Goal: Task Accomplishment & Management: Complete application form

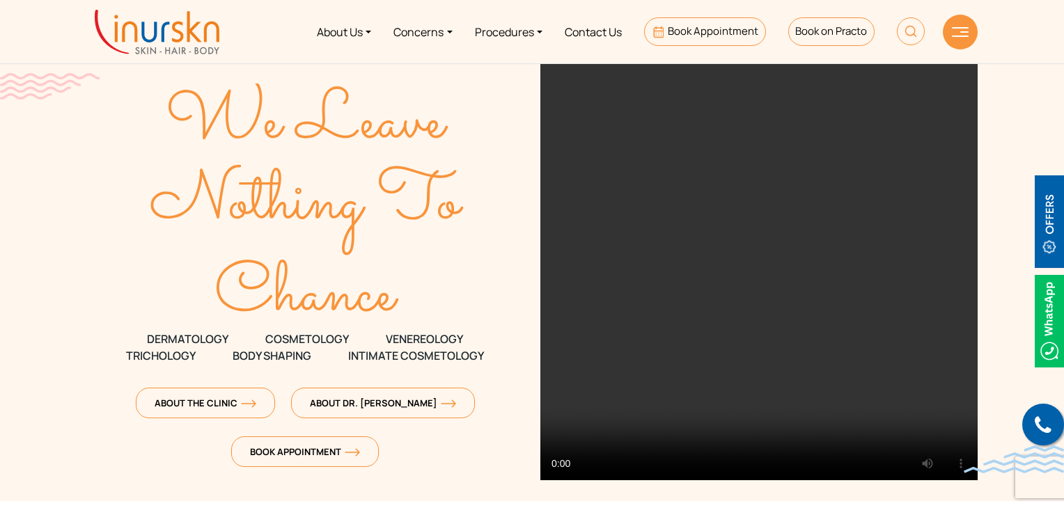
click at [943, 40] on div "About Us Concerns Procedures Contact Us Book Appointment Book on Practo" at bounding box center [600, 32] width 739 height 52
click at [952, 34] on img at bounding box center [960, 32] width 17 height 10
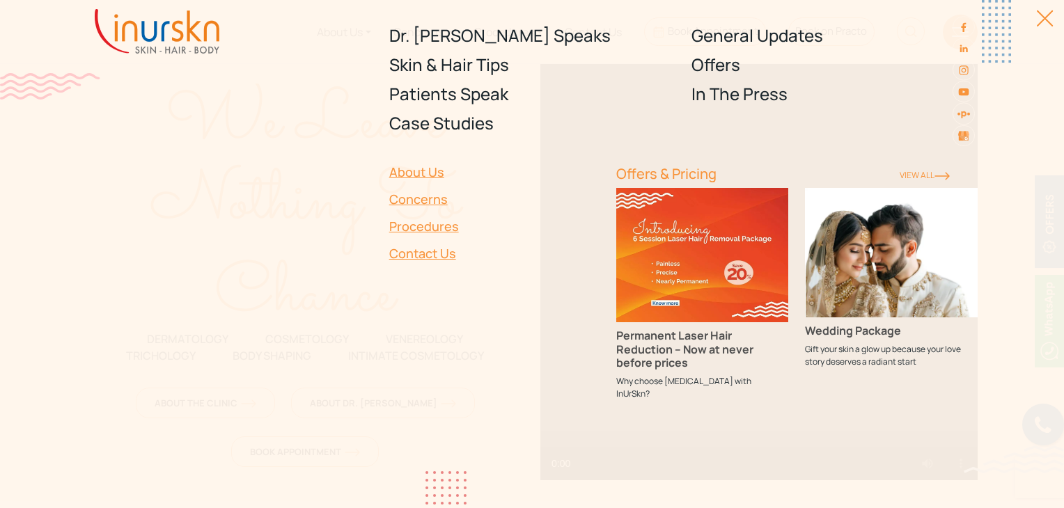
click at [1036, 18] on div at bounding box center [1037, 25] width 31 height 31
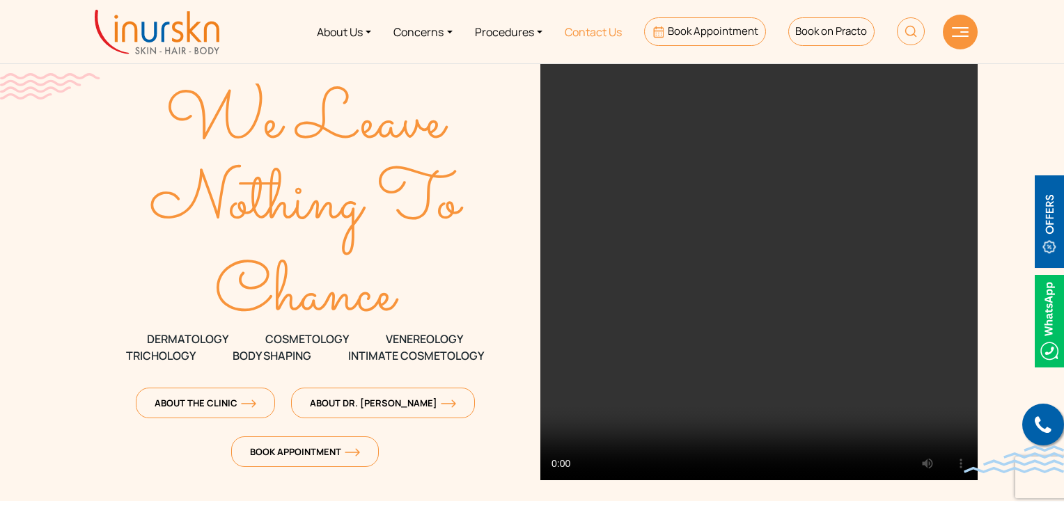
click at [582, 33] on link "Contact Us" at bounding box center [593, 32] width 79 height 52
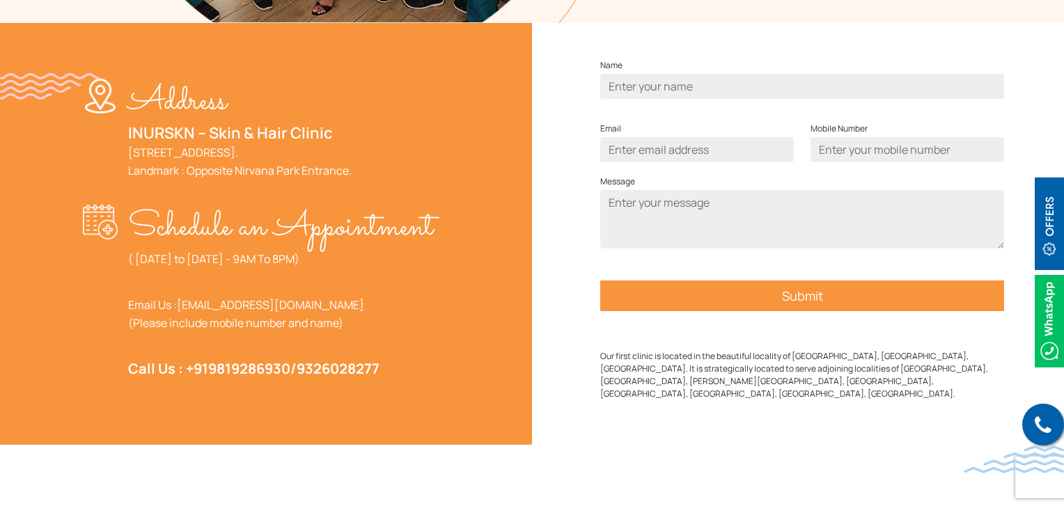
scroll to position [488, 0]
click at [717, 99] on input "Contact form" at bounding box center [802, 86] width 404 height 25
type input "Yasmin Sayyed"
type input "09699225379"
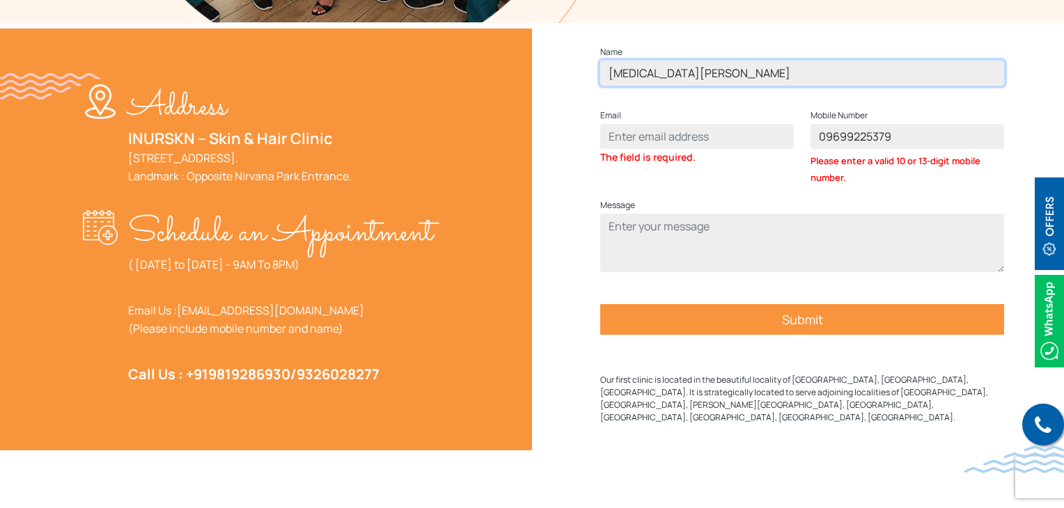
drag, startPoint x: 704, startPoint y: 88, endPoint x: 611, endPoint y: 87, distance: 92.6
click at [611, 86] on input "Yasmin Sayyed" at bounding box center [802, 73] width 404 height 25
type input "ayesha"
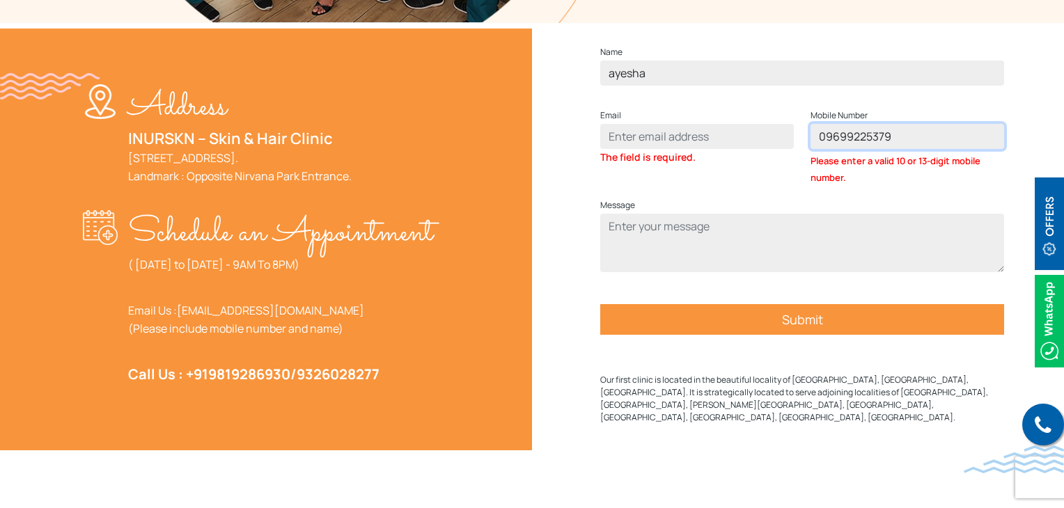
drag, startPoint x: 893, startPoint y: 152, endPoint x: 875, endPoint y: 169, distance: 25.1
click at [875, 169] on span "09699225379 Please enter a valid 10 or 13-digit mobile number." at bounding box center [908, 155] width 194 height 62
click at [825, 149] on input "09699225379" at bounding box center [908, 136] width 194 height 25
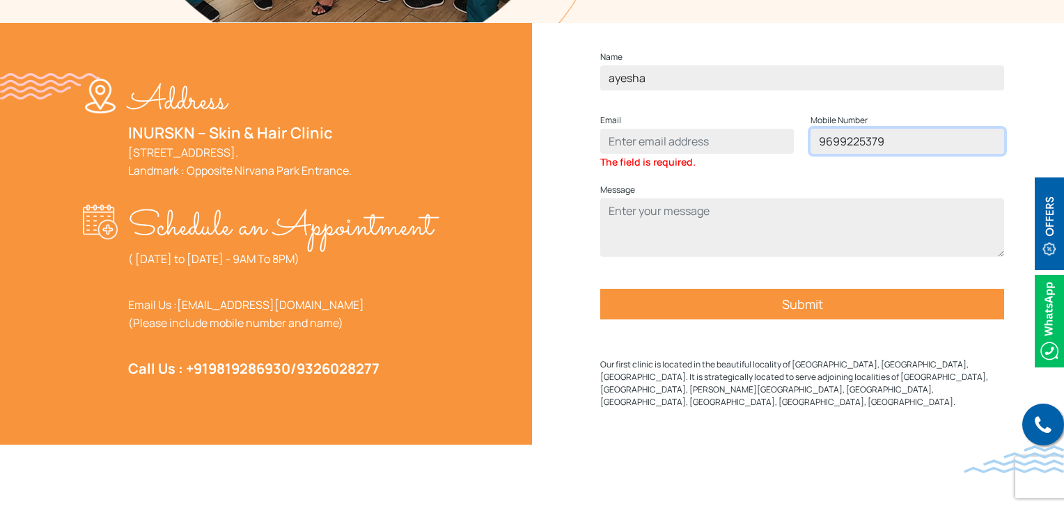
click at [895, 154] on input "9699225379" at bounding box center [908, 141] width 194 height 25
type input "9699225375"
click at [638, 154] on input "Contact form" at bounding box center [697, 141] width 194 height 25
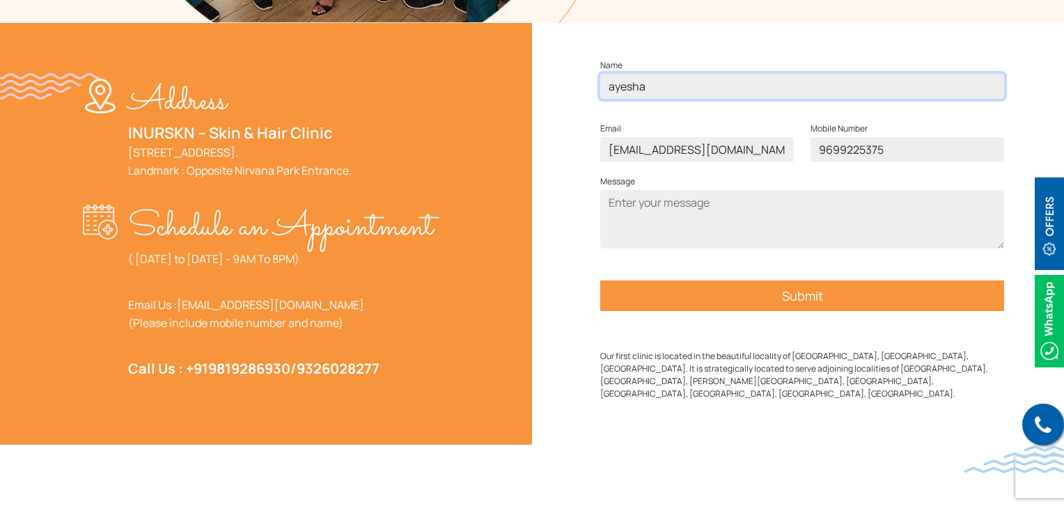
drag, startPoint x: 663, startPoint y: 112, endPoint x: 596, endPoint y: 101, distance: 68.5
click at [596, 101] on div "Name ayesha" at bounding box center [802, 83] width 421 height 53
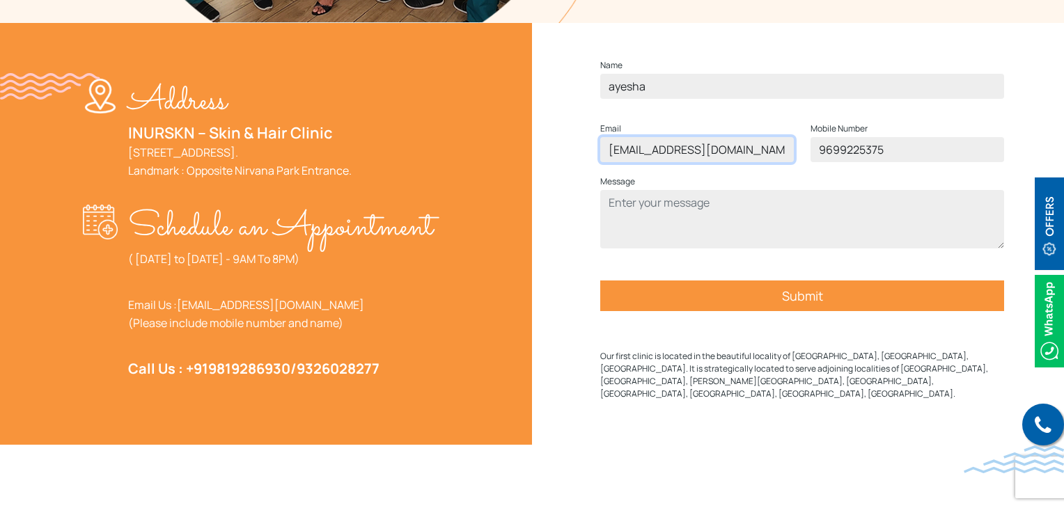
drag, startPoint x: 697, startPoint y: 180, endPoint x: 611, endPoint y: 179, distance: 86.4
click at [611, 162] on input "[EMAIL_ADDRESS][DOMAIN_NAME]" at bounding box center [697, 149] width 194 height 25
paste input "ayesh"
type input "ayesha@gmal.com"
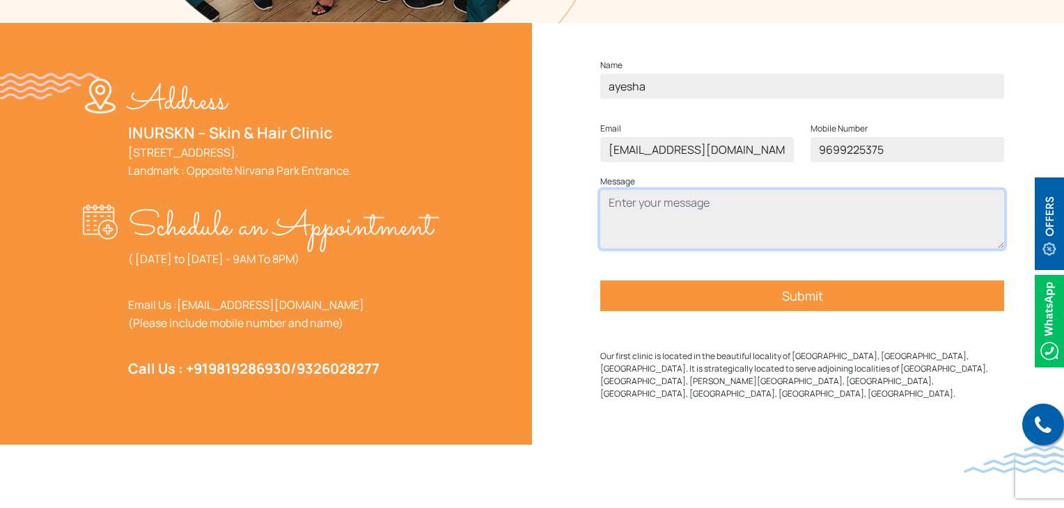
click at [651, 229] on textarea "Contact form" at bounding box center [802, 219] width 404 height 59
type textarea "waxing"
drag, startPoint x: 577, startPoint y: 240, endPoint x: 628, endPoint y: 233, distance: 50.6
click at [628, 233] on textarea "waxing" at bounding box center [802, 219] width 404 height 59
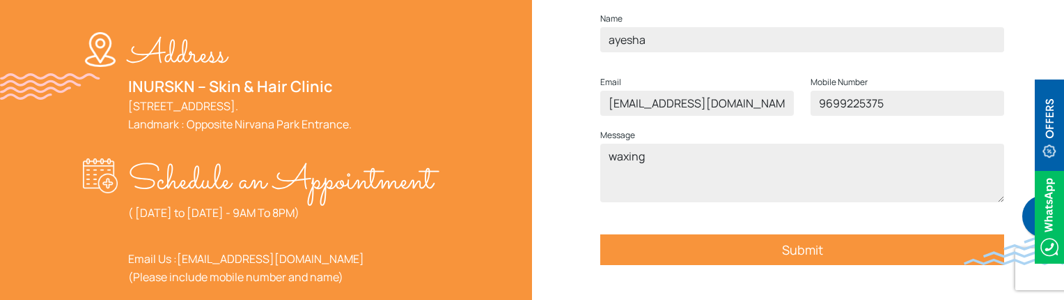
scroll to position [557, 0]
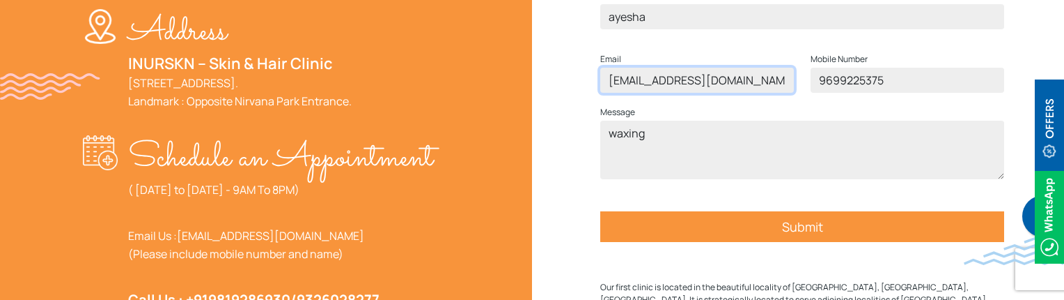
click at [677, 93] on input "ayesha@gmal.com" at bounding box center [697, 80] width 194 height 25
type input "ayesha@gmail.com"
click at [692, 242] on input "Submit" at bounding box center [802, 226] width 404 height 31
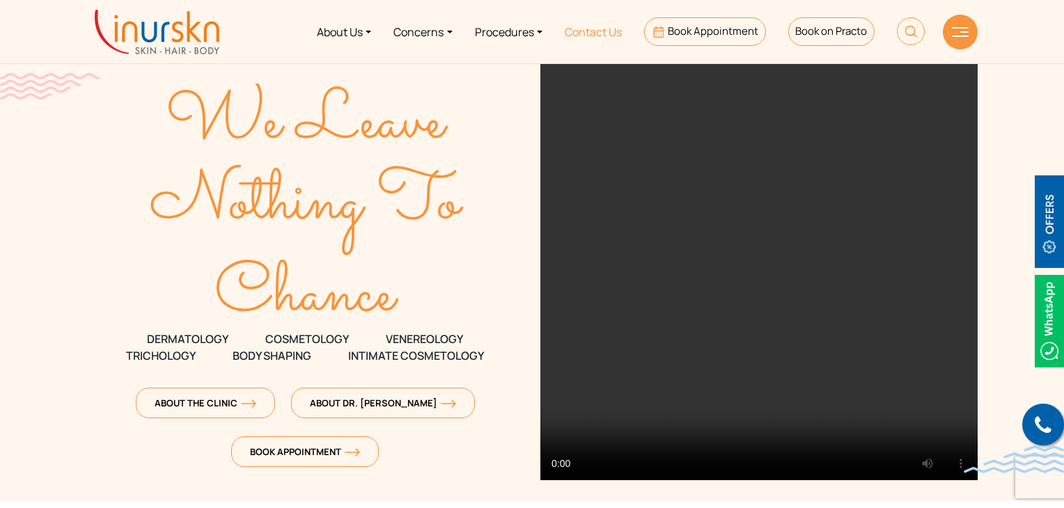
click at [593, 43] on link "Contact Us" at bounding box center [593, 32] width 79 height 52
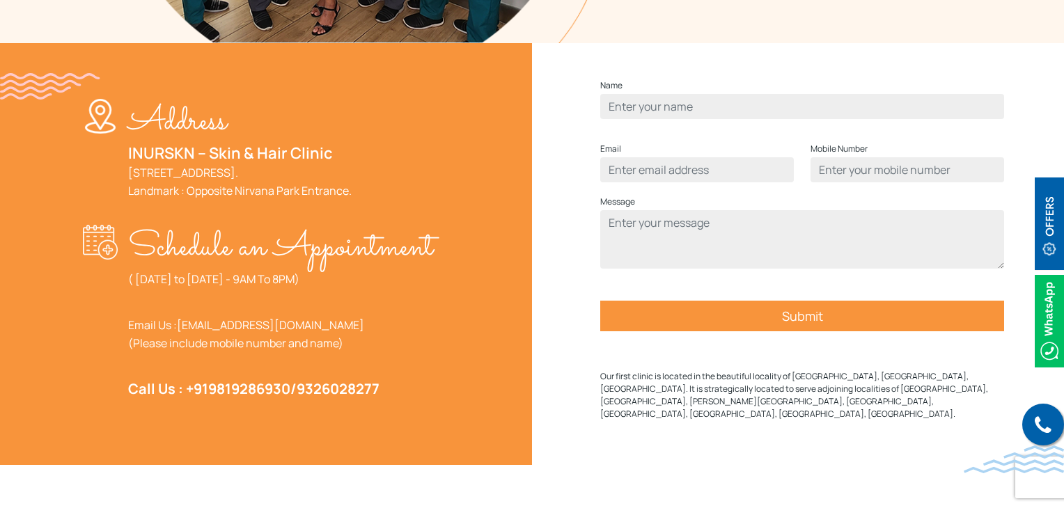
scroll to position [488, 0]
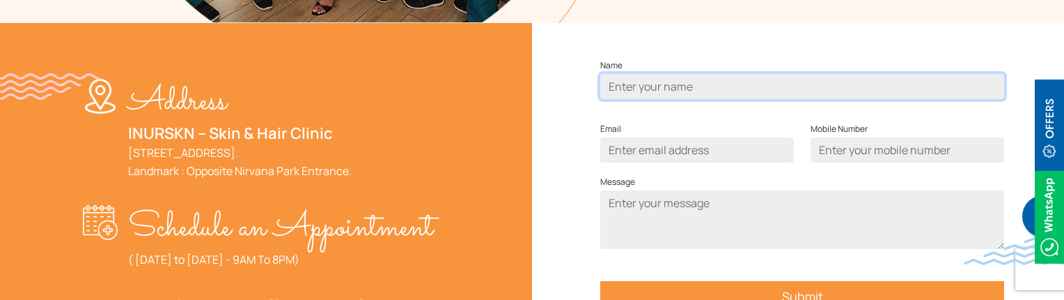
click at [667, 99] on input "Contact form" at bounding box center [802, 86] width 404 height 25
type input "[PERSON_NAME] [PERSON_NAME]"
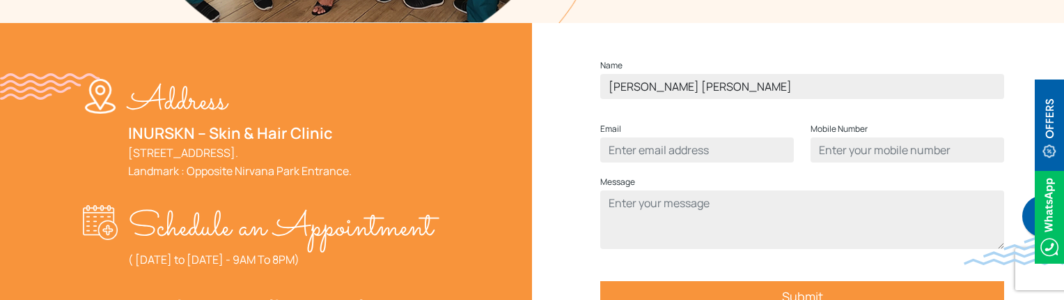
type input "[EMAIL_ADDRESS][DOMAIN_NAME]"
click at [887, 159] on p "Mobile Number" at bounding box center [908, 142] width 194 height 42
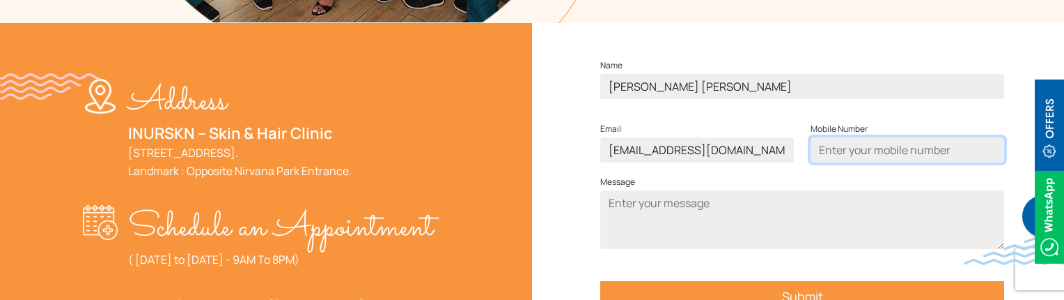
click at [885, 162] on input "Contact form" at bounding box center [908, 149] width 194 height 25
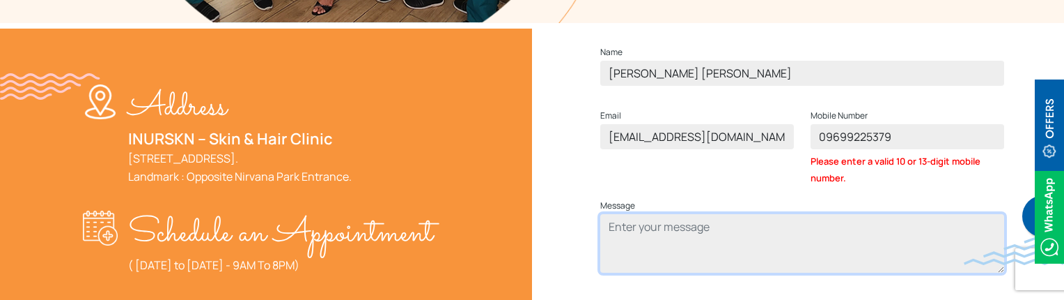
click at [644, 253] on textarea "Contact form" at bounding box center [802, 243] width 404 height 59
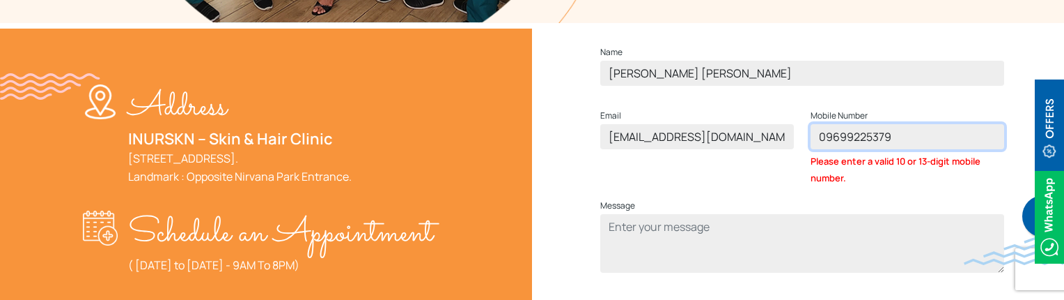
click at [828, 149] on input "09699225379" at bounding box center [908, 136] width 194 height 25
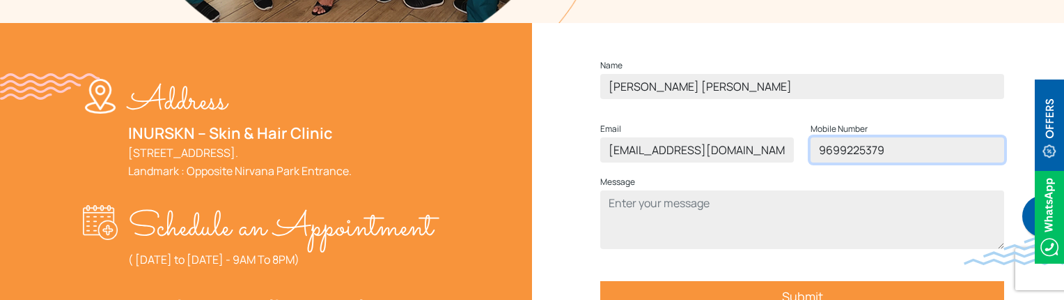
type input "9699225379"
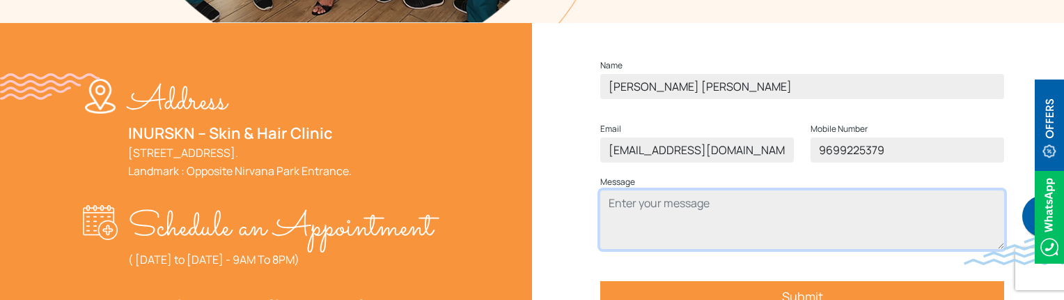
click at [655, 237] on textarea "Contact form" at bounding box center [802, 219] width 404 height 59
type textarea "test"
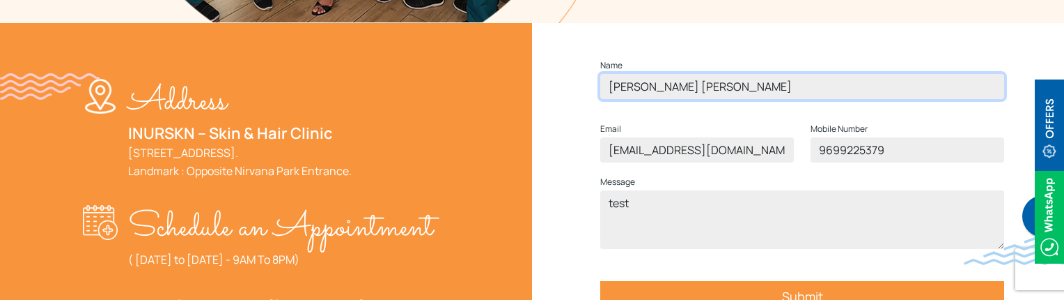
click at [713, 99] on input "Muskan Sadiq Shaikh" at bounding box center [802, 86] width 404 height 25
click at [733, 99] on input "Muskan Sadiq Shaikh" at bounding box center [802, 86] width 404 height 25
drag, startPoint x: 733, startPoint y: 117, endPoint x: 616, endPoint y: 124, distance: 116.5
click at [616, 110] on div "Name Muskan Sadiq Shaikh" at bounding box center [802, 83] width 421 height 53
type input "ziya"
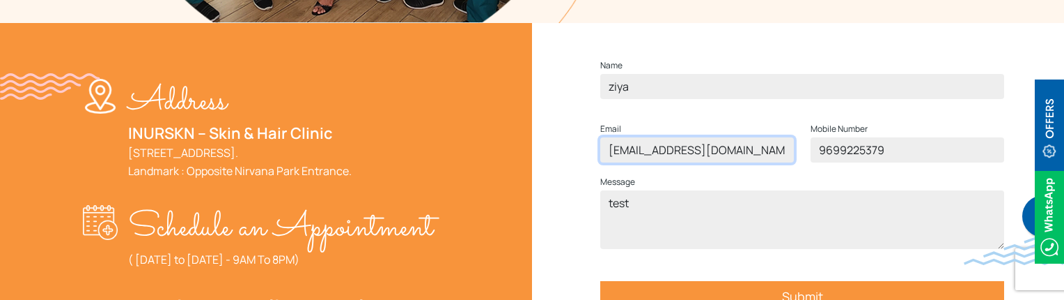
drag, startPoint x: 698, startPoint y: 169, endPoint x: 593, endPoint y: 168, distance: 104.5
click at [593, 168] on div "Email muskanshaikhma@gmal.com" at bounding box center [697, 147] width 210 height 53
type input "ziya@gmal.com"
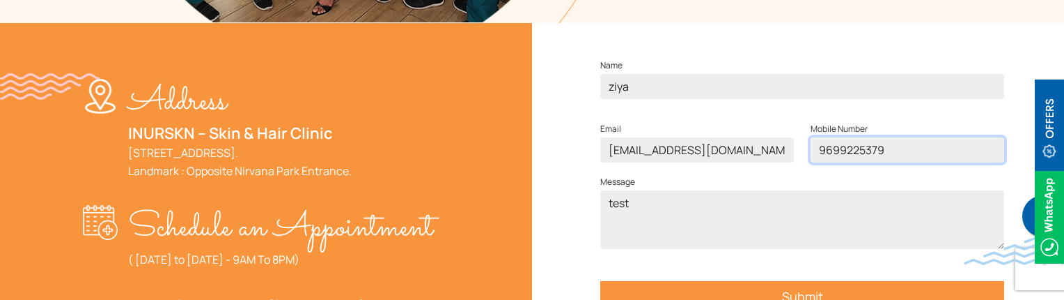
click at [876, 162] on input "9699225379" at bounding box center [908, 149] width 194 height 25
type input "9699225389"
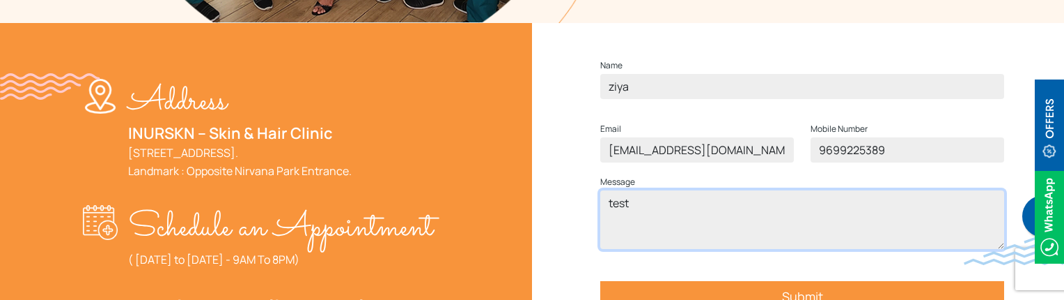
click at [633, 229] on textarea "test" at bounding box center [802, 219] width 404 height 59
type textarea "s"
type textarea "test"
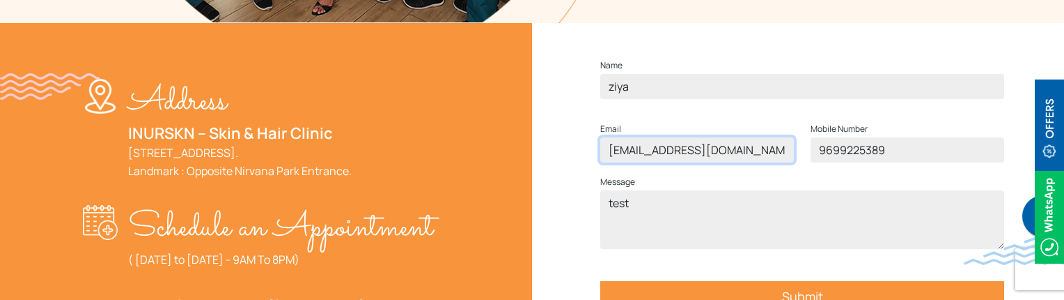
click at [662, 162] on input "ziya@gmal.com" at bounding box center [697, 149] width 194 height 25
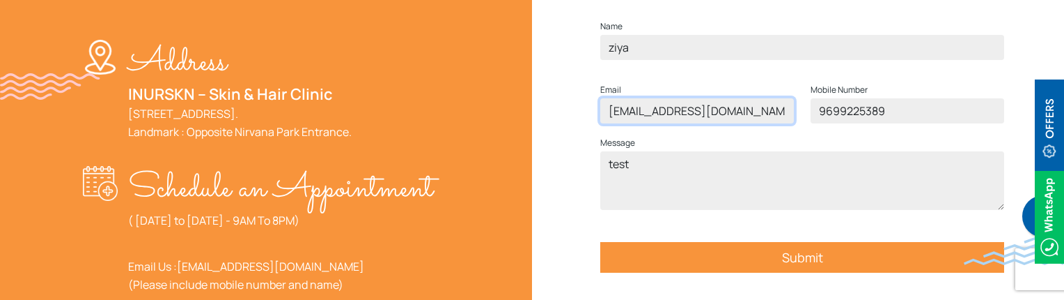
scroll to position [557, 0]
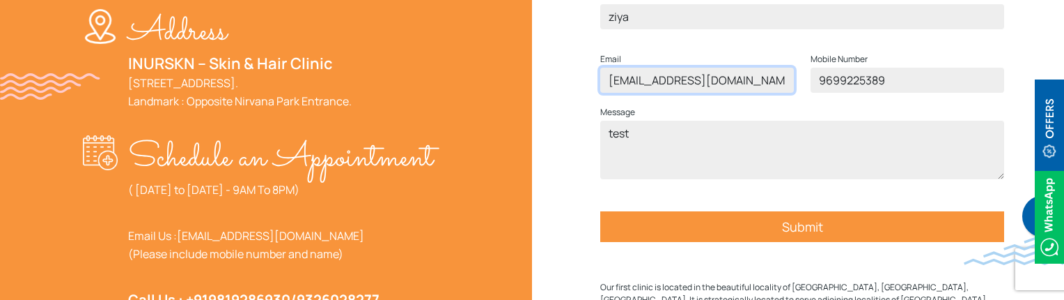
type input "ziya@gmail.com"
click at [741, 242] on input "Submit" at bounding box center [802, 226] width 404 height 31
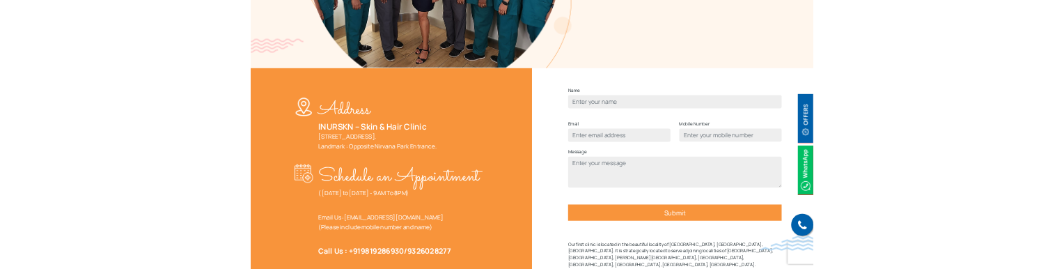
scroll to position [488, 0]
